Goal: Information Seeking & Learning: Learn about a topic

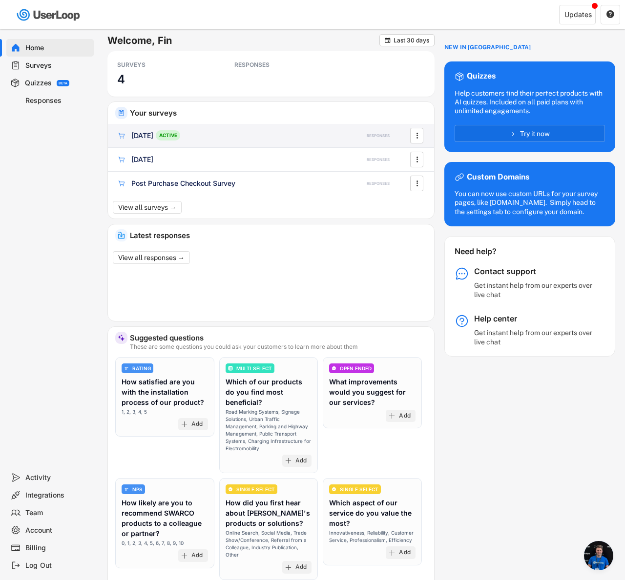
click at [191, 134] on div "[DATE] ACTIVE" at bounding box center [230, 135] width 226 height 10
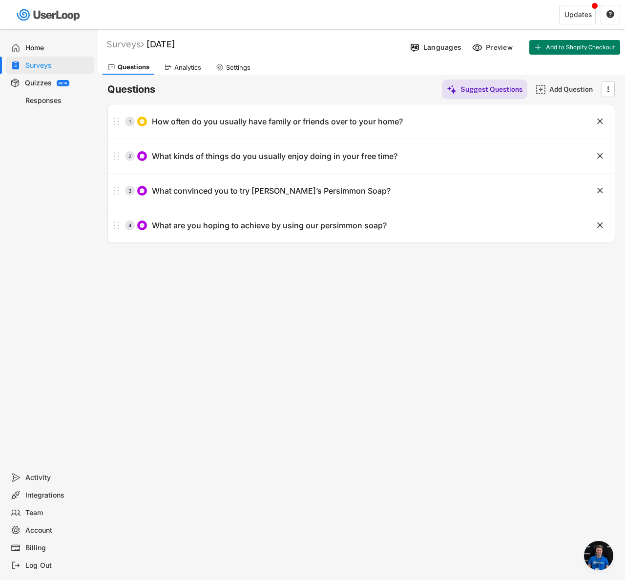
click at [186, 71] on div "Analytics" at bounding box center [187, 67] width 27 height 8
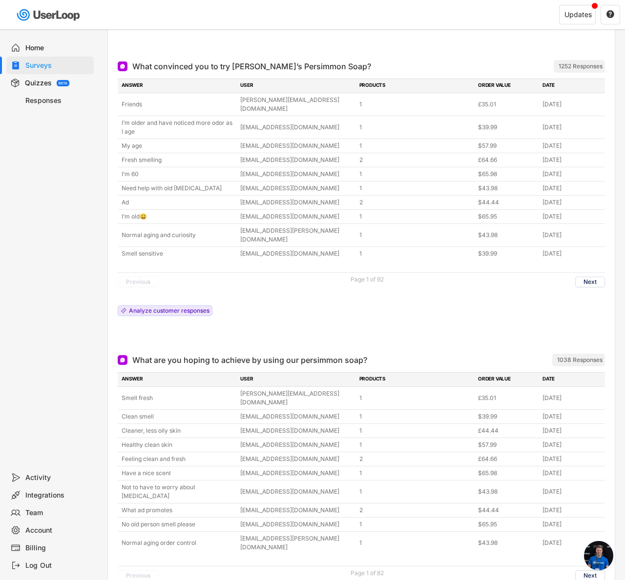
scroll to position [535, 0]
click at [606, 254] on div "What convinced you to try [PERSON_NAME]’s Persimmon Soap? ARCHIVED 1252 Respons…" at bounding box center [361, 198] width 507 height 294
click at [600, 276] on button "Next" at bounding box center [590, 281] width 30 height 11
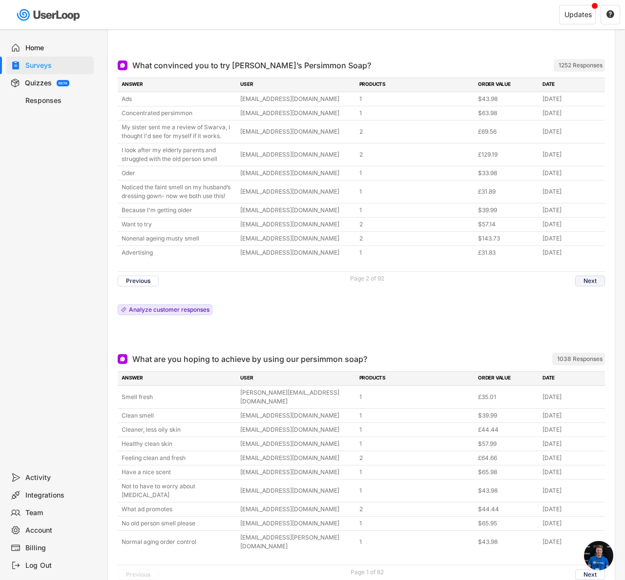
click at [592, 276] on button "Next" at bounding box center [590, 281] width 30 height 11
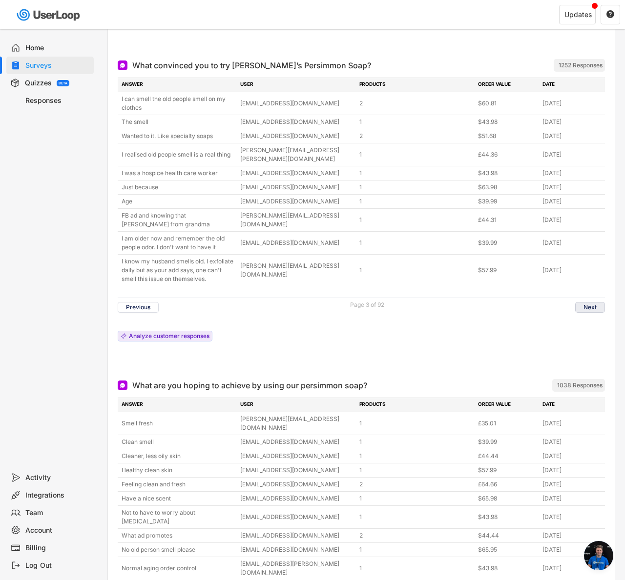
click at [596, 302] on button "Next" at bounding box center [590, 307] width 30 height 11
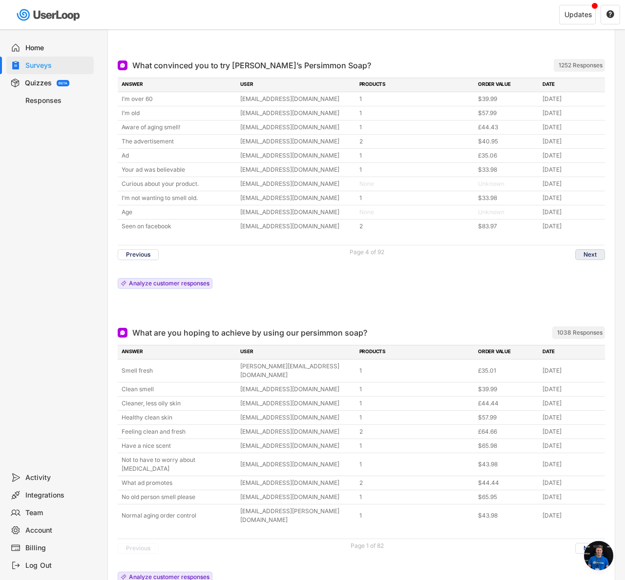
click at [591, 249] on button "Next" at bounding box center [590, 254] width 30 height 11
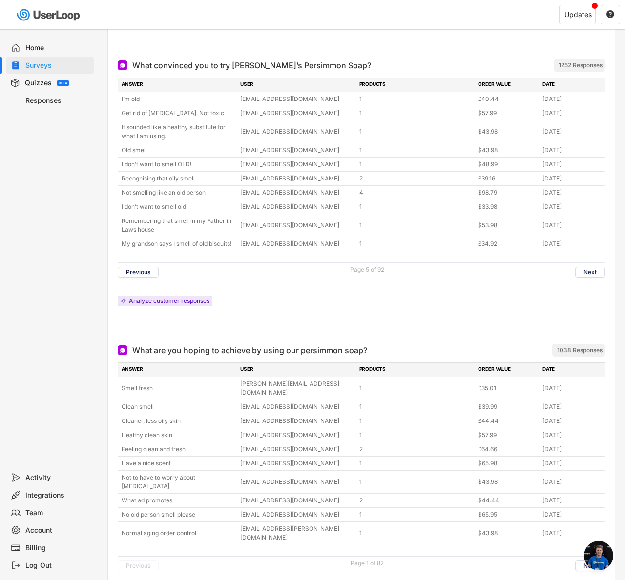
click at [591, 248] on div "ANSWER USER PRODUCTS ORDER VALUE DATE I’m old [EMAIL_ADDRESS][DOMAIN_NAME] 1 £4…" at bounding box center [361, 195] width 487 height 234
click at [592, 267] on button "Next" at bounding box center [590, 272] width 30 height 11
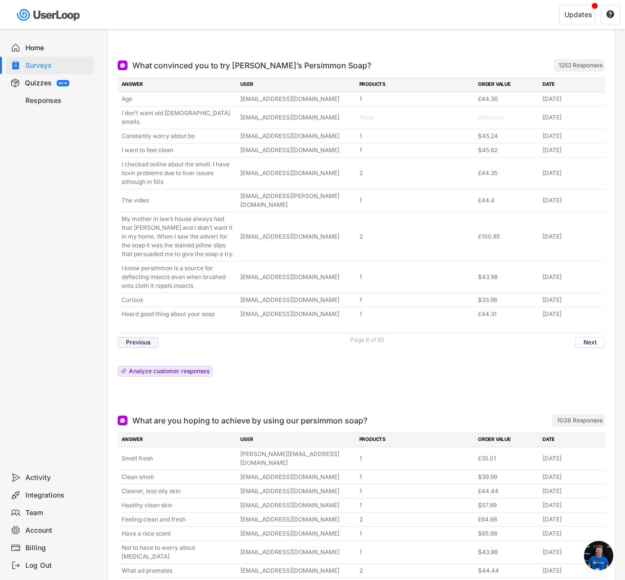
click at [149, 337] on button "Previous" at bounding box center [138, 342] width 41 height 11
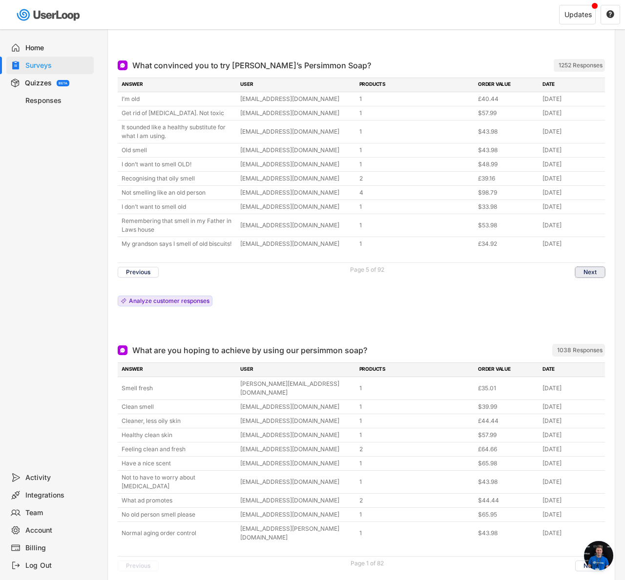
click at [583, 267] on button "Next" at bounding box center [590, 272] width 30 height 11
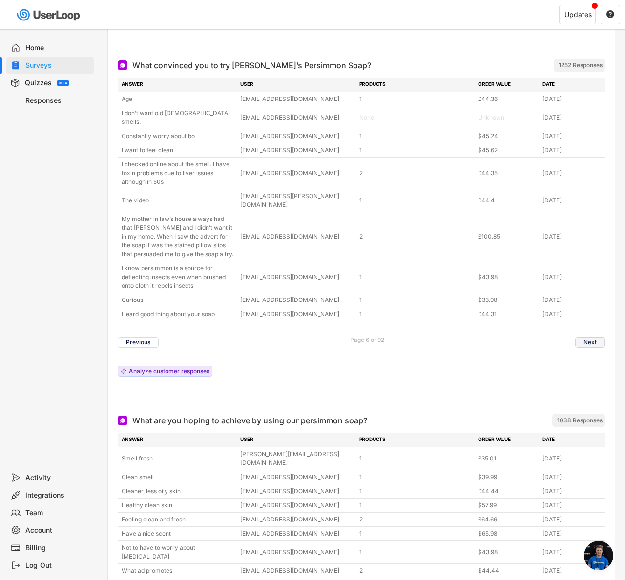
click at [594, 337] on button "Next" at bounding box center [590, 342] width 30 height 11
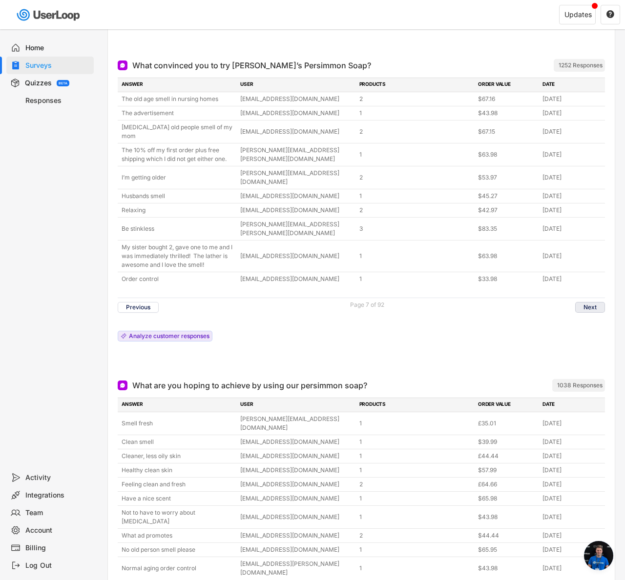
click at [580, 302] on button "Next" at bounding box center [590, 307] width 30 height 11
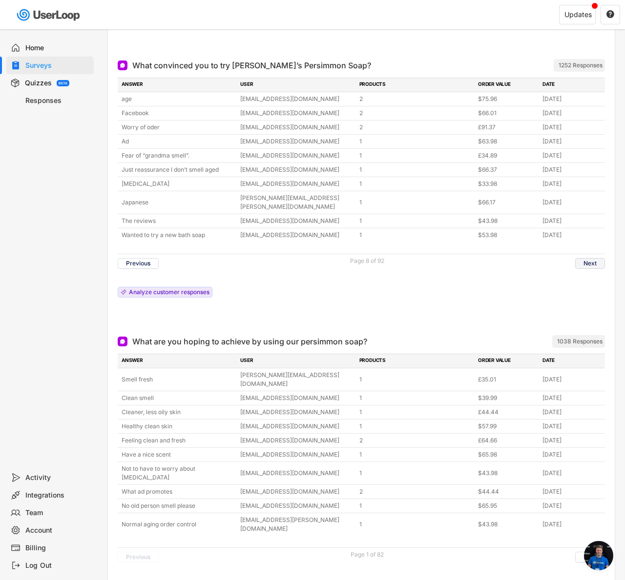
click at [598, 258] on button "Next" at bounding box center [590, 263] width 30 height 11
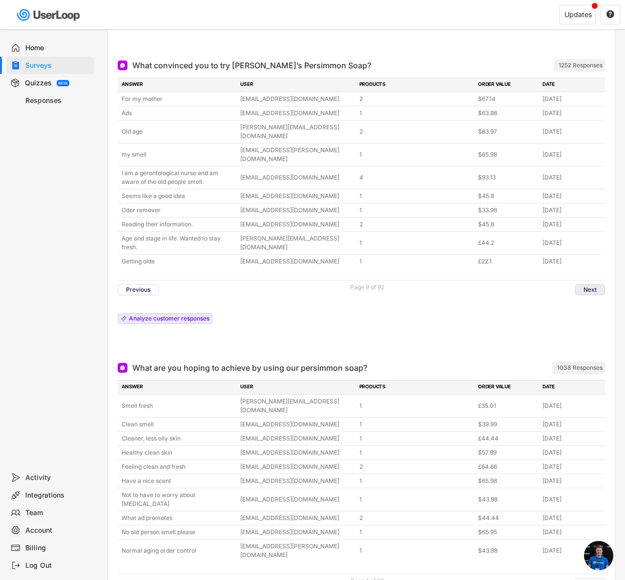
click at [579, 285] on button "Next" at bounding box center [590, 290] width 30 height 11
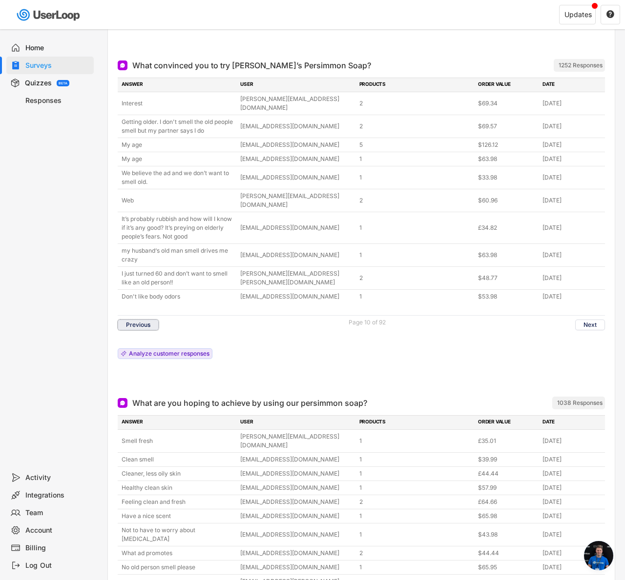
click at [152, 320] on button "Previous" at bounding box center [138, 325] width 41 height 11
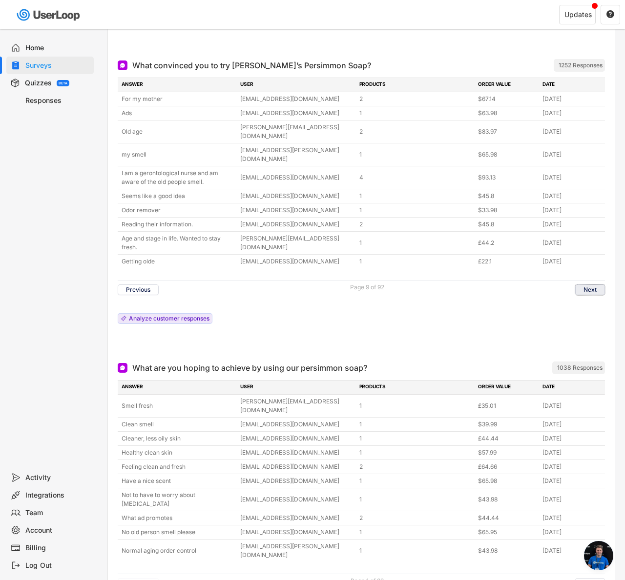
click at [580, 285] on button "Next" at bounding box center [590, 290] width 30 height 11
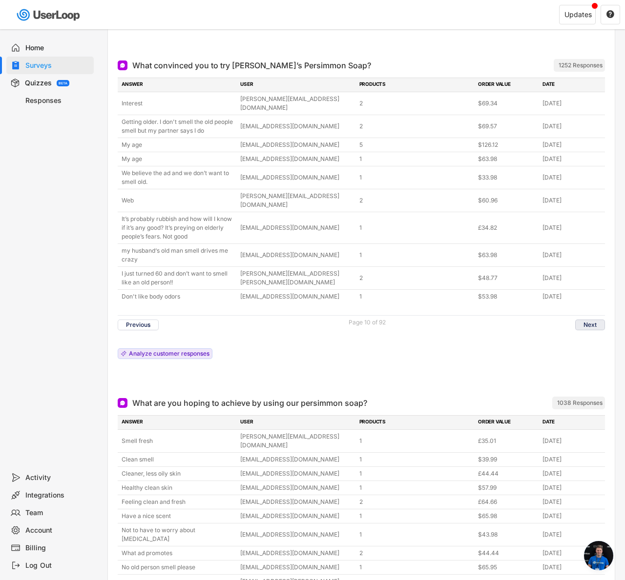
click at [588, 320] on button "Next" at bounding box center [590, 325] width 30 height 11
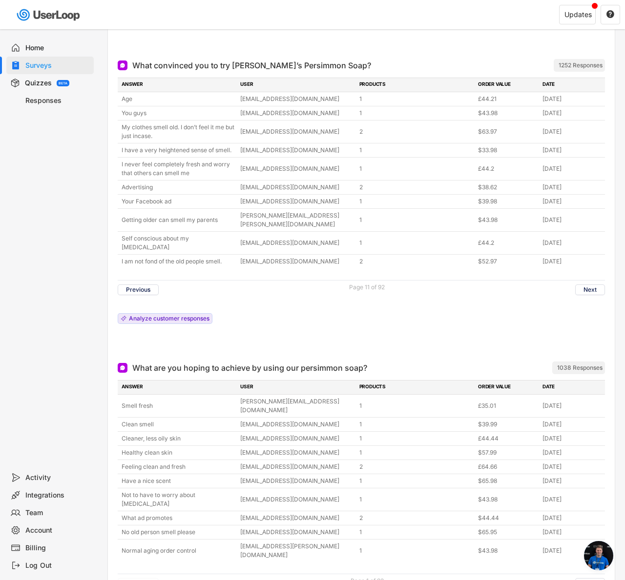
click at [579, 280] on div "Previous Page 11 of 92 Next" at bounding box center [361, 289] width 487 height 19
click at [585, 285] on button "Next" at bounding box center [590, 290] width 30 height 11
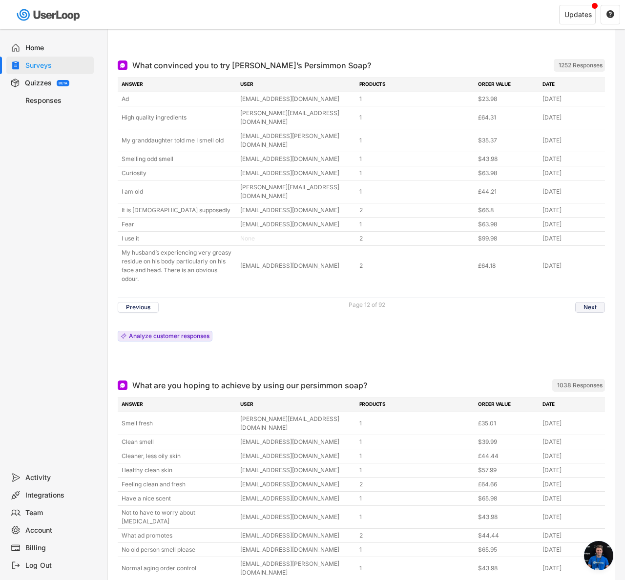
click at [600, 302] on button "Next" at bounding box center [590, 307] width 30 height 11
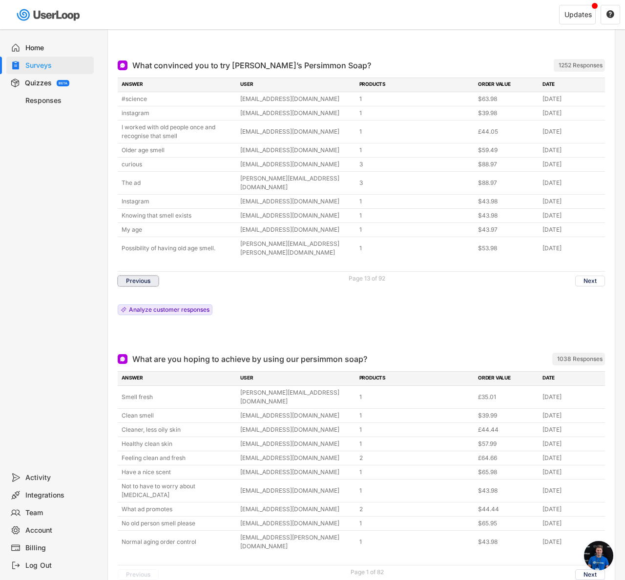
click at [150, 276] on button "Previous" at bounding box center [138, 281] width 41 height 11
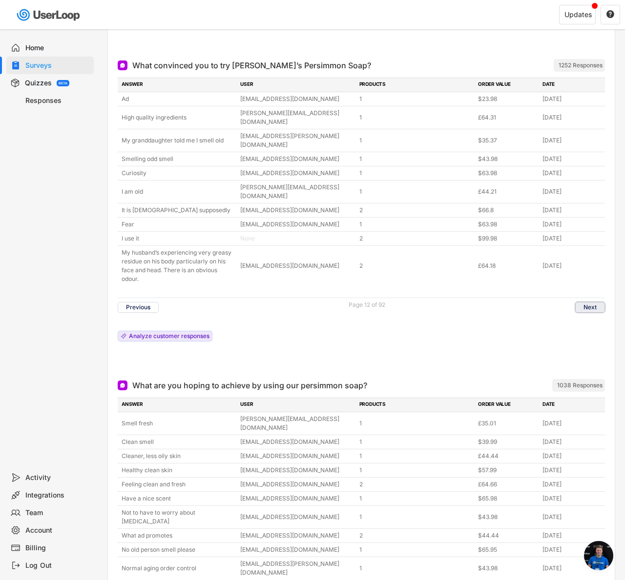
click at [584, 302] on button "Next" at bounding box center [590, 307] width 30 height 11
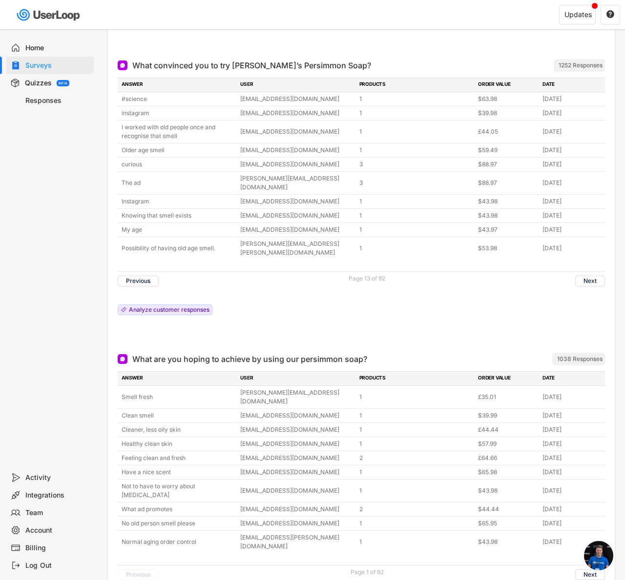
click at [580, 267] on div "ANSWER USER PRODUCTS ORDER VALUE DATE #science [EMAIL_ADDRESS][DOMAIN_NAME] 1 $…" at bounding box center [361, 199] width 487 height 243
click at [580, 271] on div "Previous Page 13 of 92 Next" at bounding box center [361, 280] width 487 height 19
click at [580, 276] on button "Next" at bounding box center [590, 281] width 30 height 11
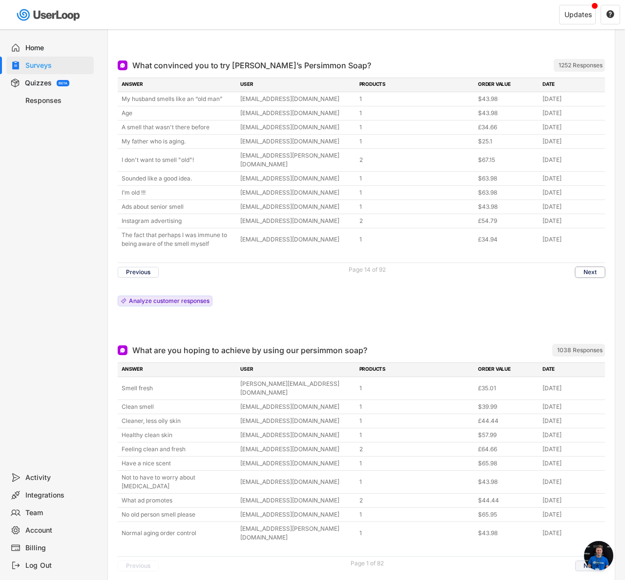
click at [582, 561] on button "Next" at bounding box center [590, 566] width 30 height 11
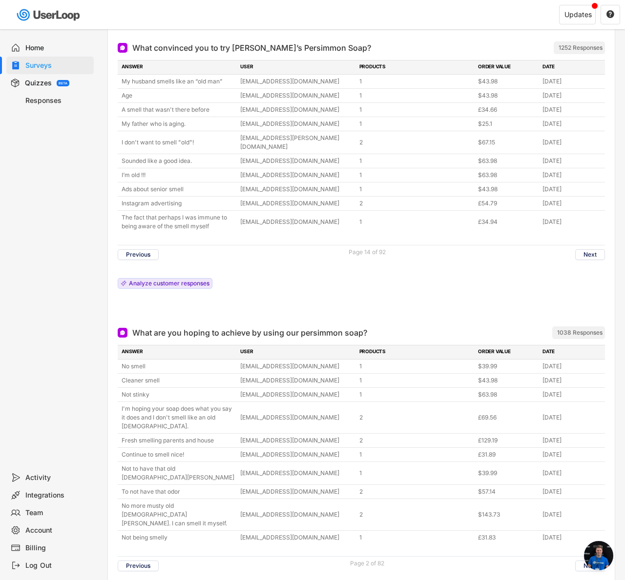
scroll to position [566, 0]
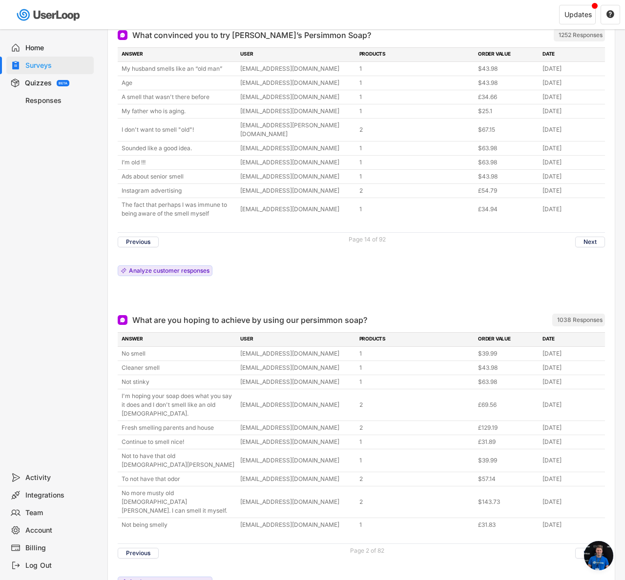
click at [578, 548] on button "Next" at bounding box center [590, 553] width 30 height 11
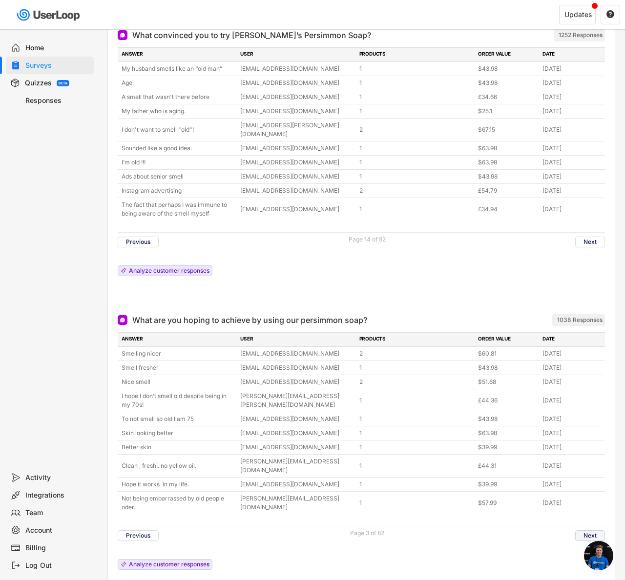
click at [579, 531] on button "Next" at bounding box center [590, 536] width 30 height 11
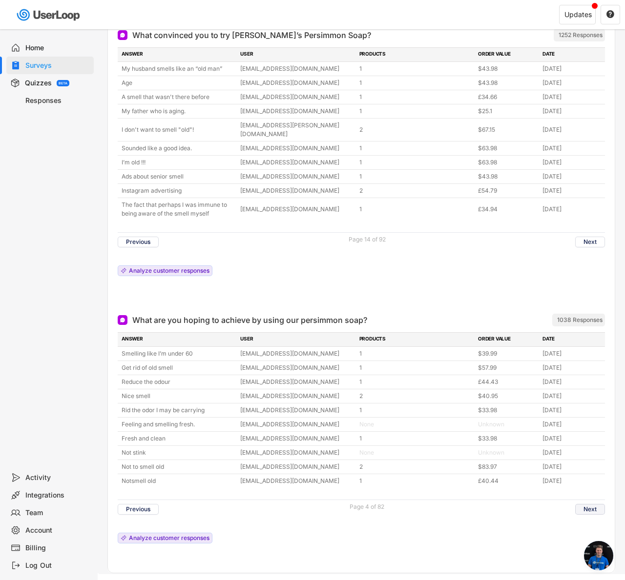
click at [595, 504] on button "Next" at bounding box center [590, 509] width 30 height 11
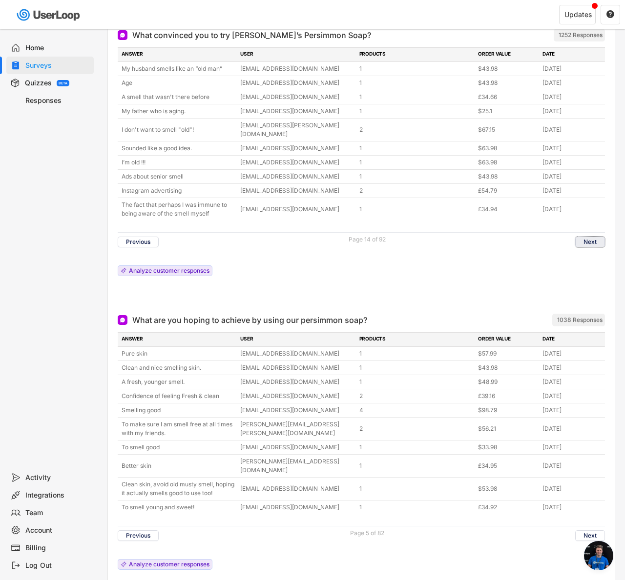
click at [587, 237] on button "Next" at bounding box center [590, 242] width 30 height 11
